Goal: Information Seeking & Learning: Learn about a topic

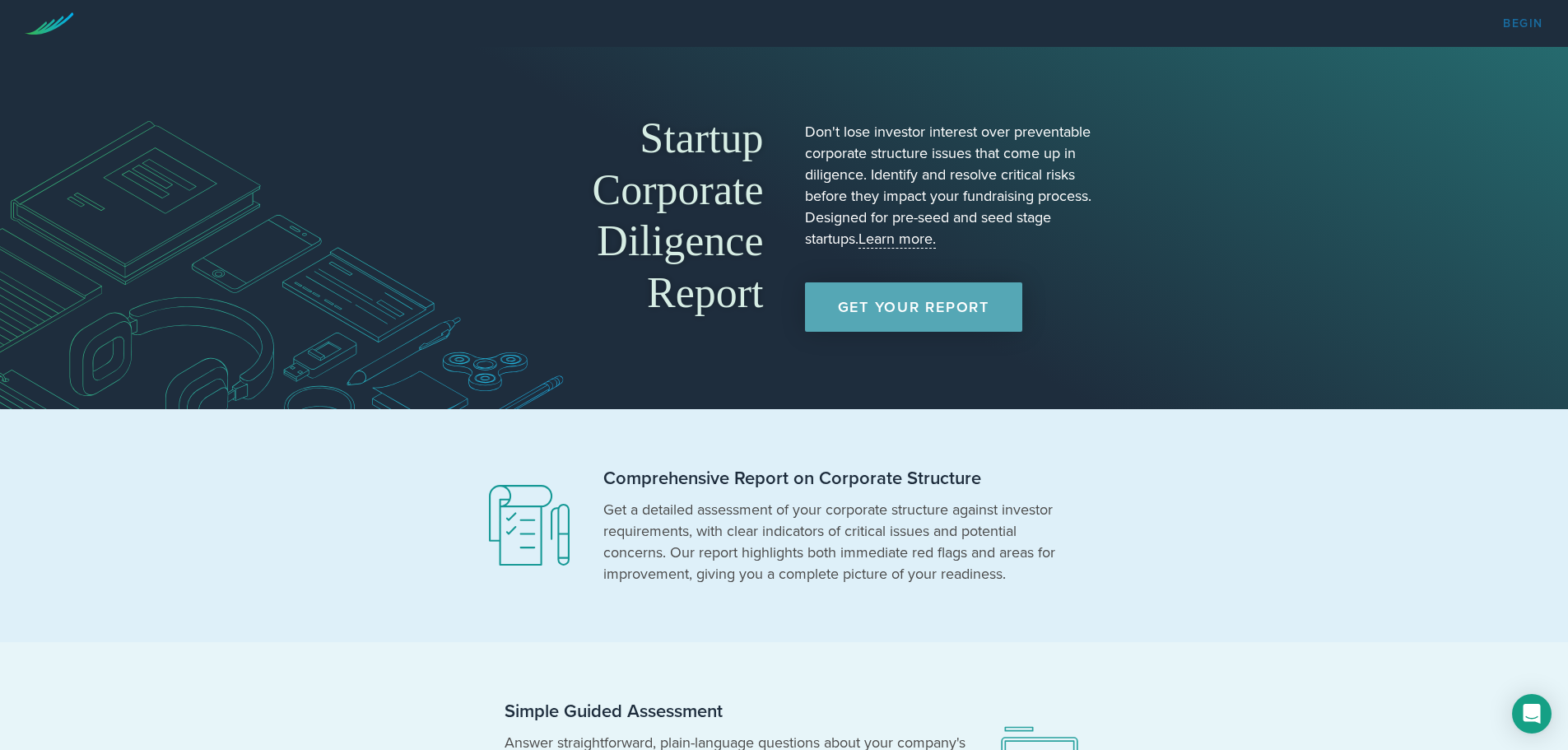
click at [1541, 24] on link "Begin" at bounding box center [1522, 23] width 40 height 11
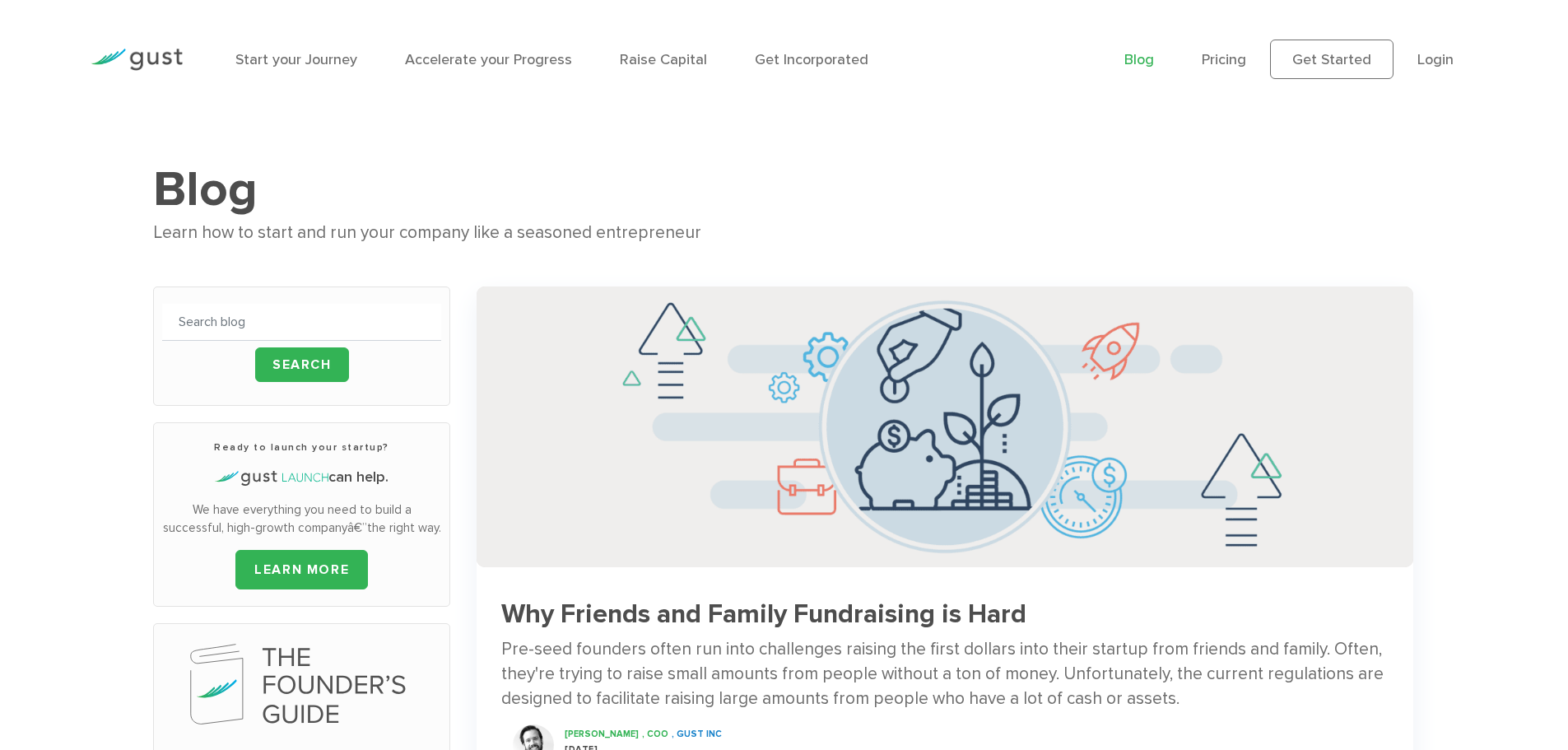
click at [1153, 61] on link "Blog" at bounding box center [1140, 60] width 30 height 18
click at [1327, 52] on link "Get Started" at bounding box center [1331, 59] width 124 height 39
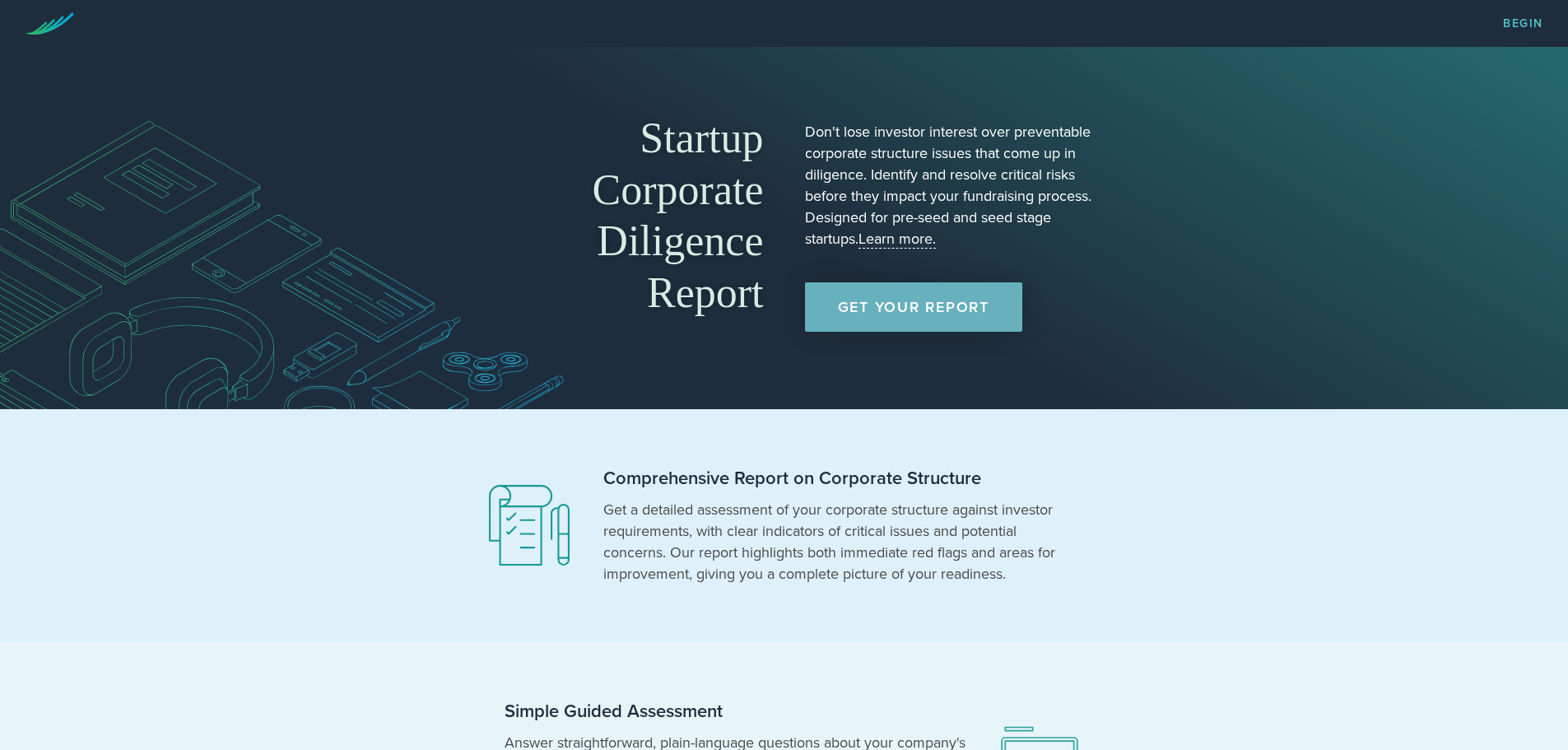
click at [849, 321] on link "Get Your Report" at bounding box center [913, 307] width 217 height 49
